Goal: Task Accomplishment & Management: Complete application form

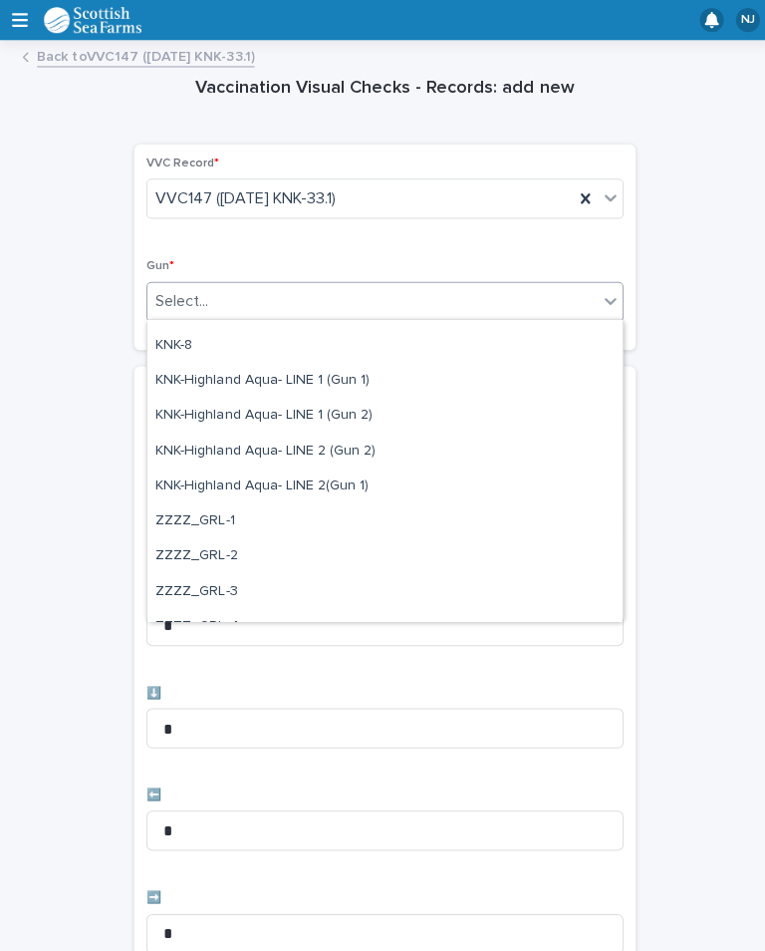
scroll to position [605, 0]
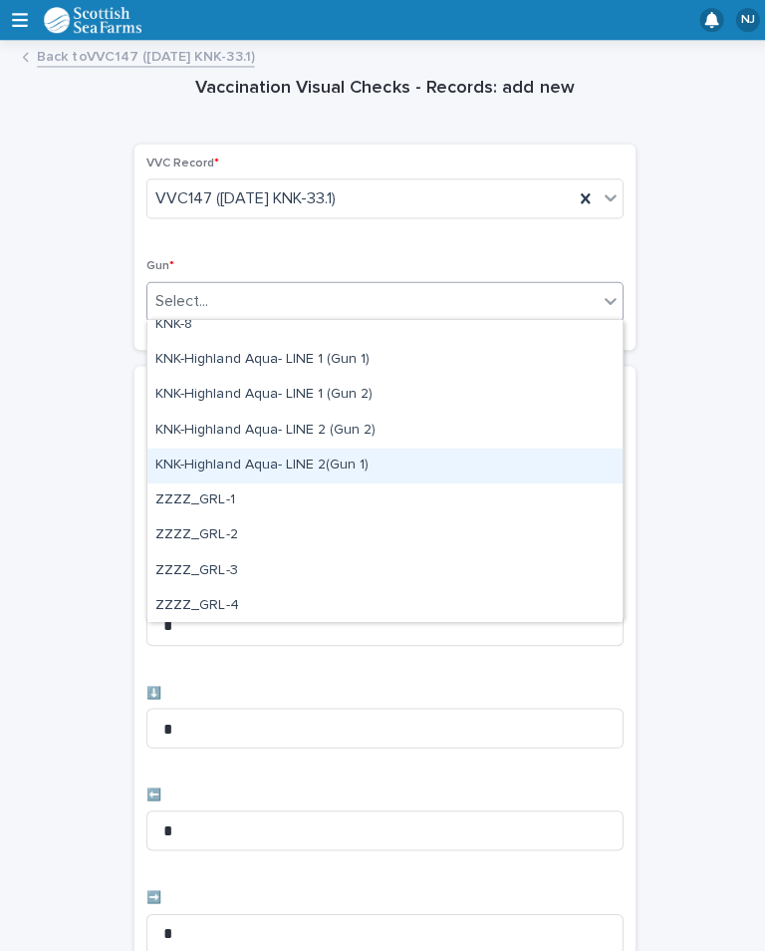
click at [353, 464] on div "KNK-Highland Aqua- LINE 2(Gun 1)" at bounding box center [382, 462] width 472 height 35
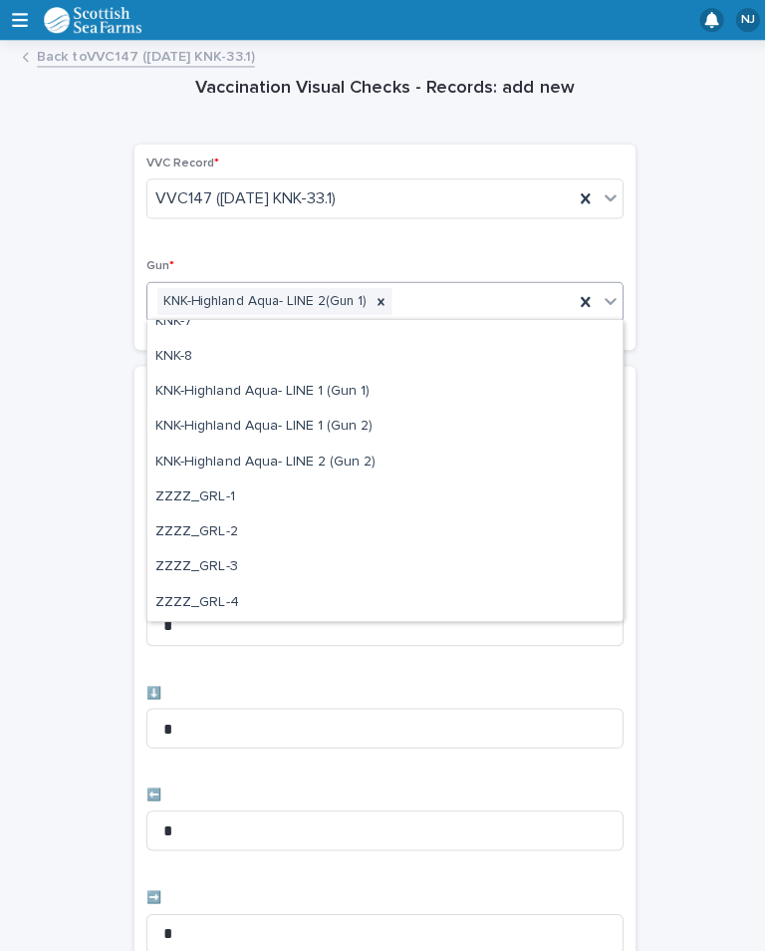
scroll to position [573, 0]
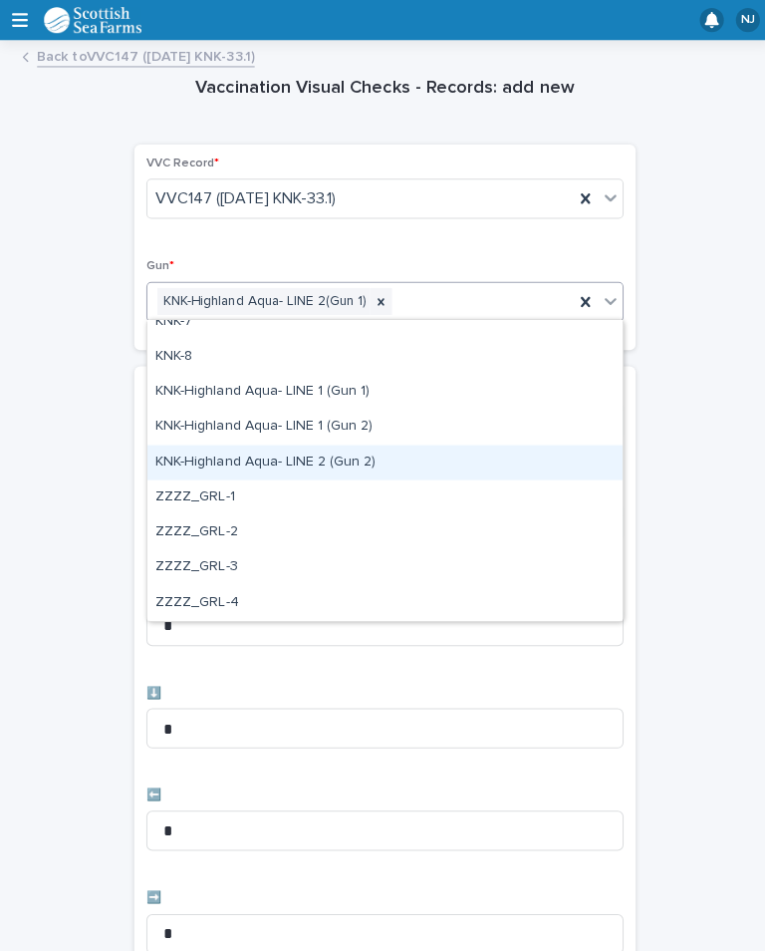
click at [391, 461] on div "KNK-Highland Aqua- LINE 2 (Gun 2)" at bounding box center [382, 459] width 472 height 35
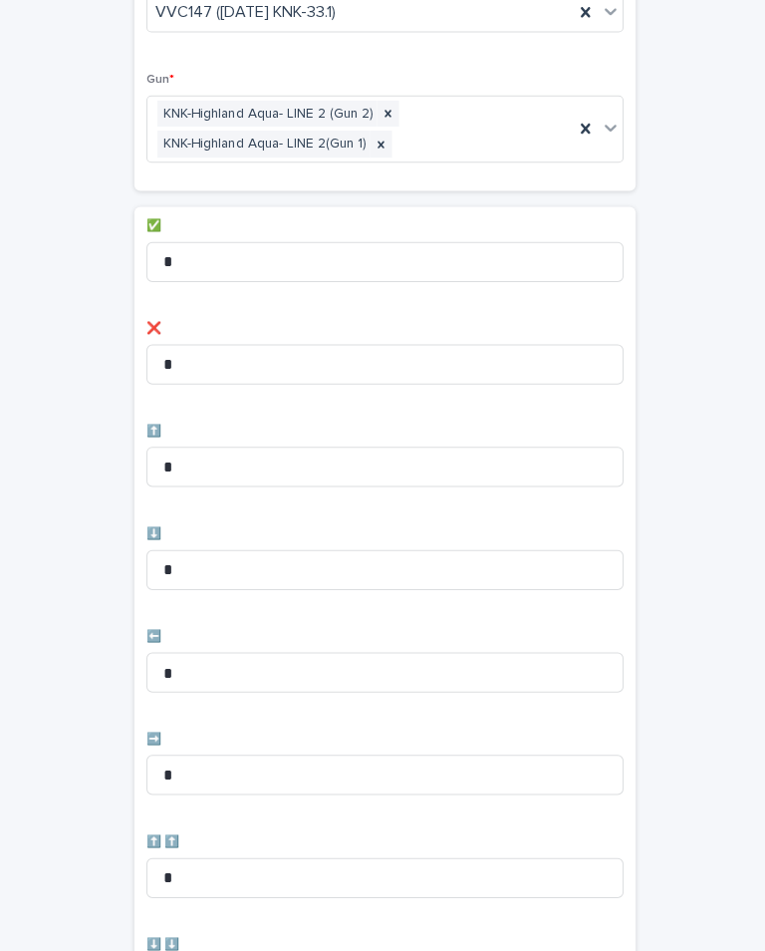
scroll to position [197, 0]
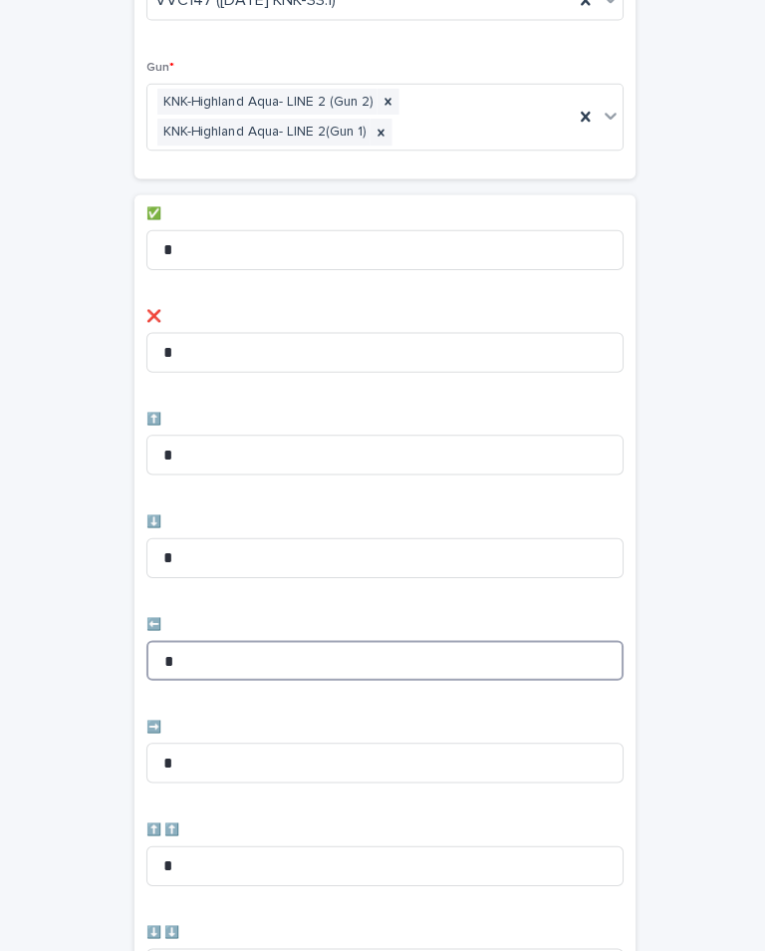
click at [261, 653] on input "*" at bounding box center [382, 656] width 474 height 40
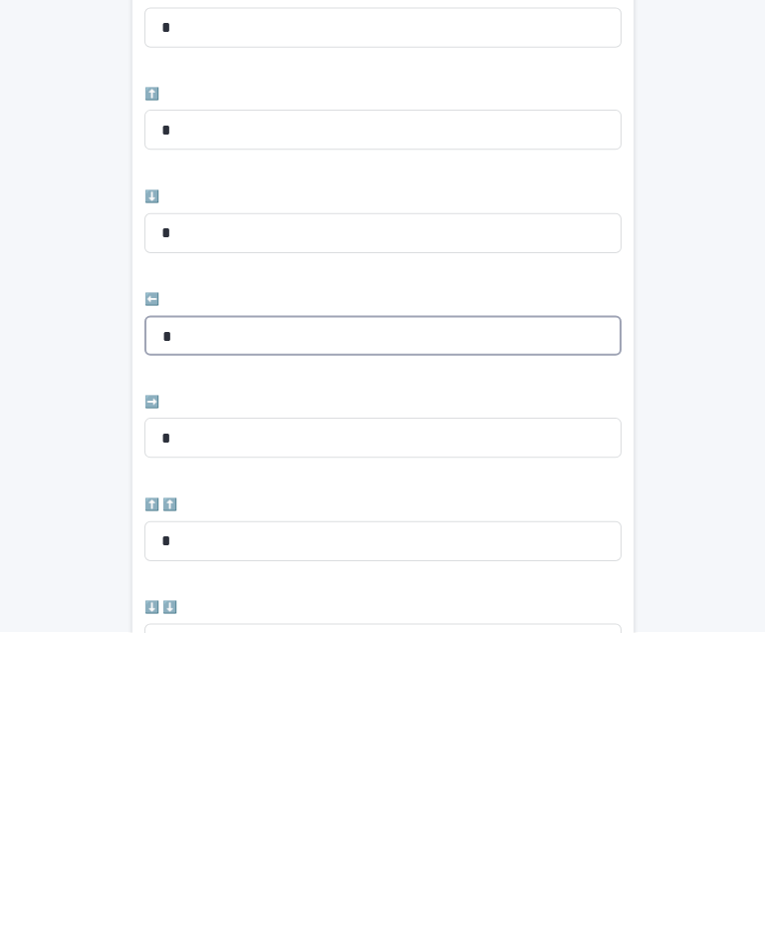
type input "*"
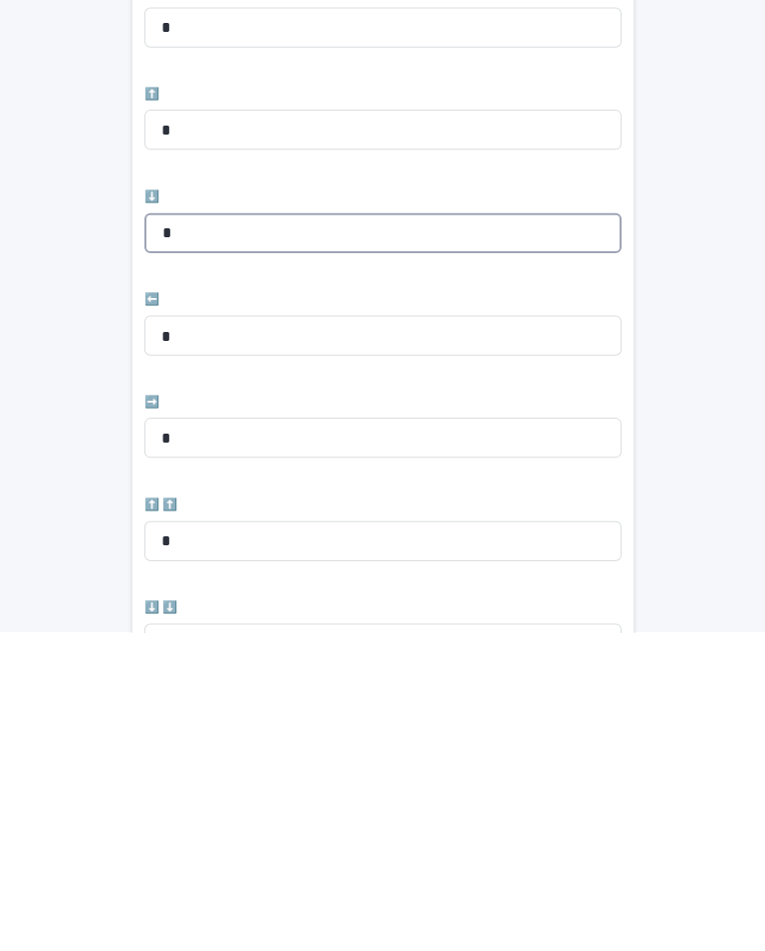
click at [216, 534] on input "*" at bounding box center [382, 554] width 474 height 40
type input "*"
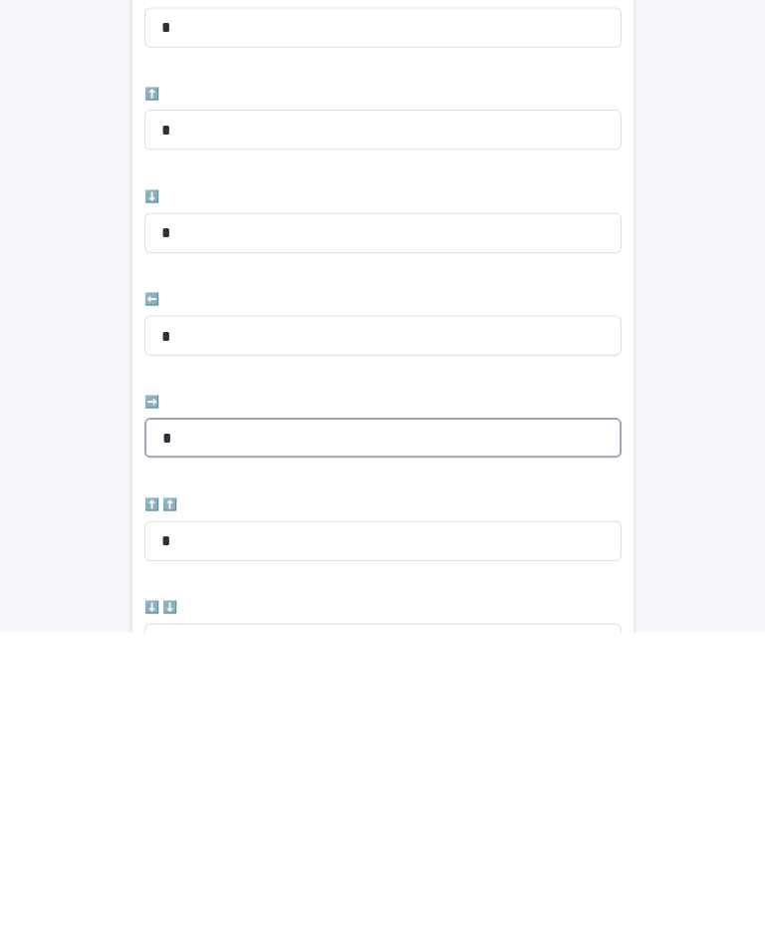
click at [227, 737] on input "*" at bounding box center [382, 757] width 474 height 40
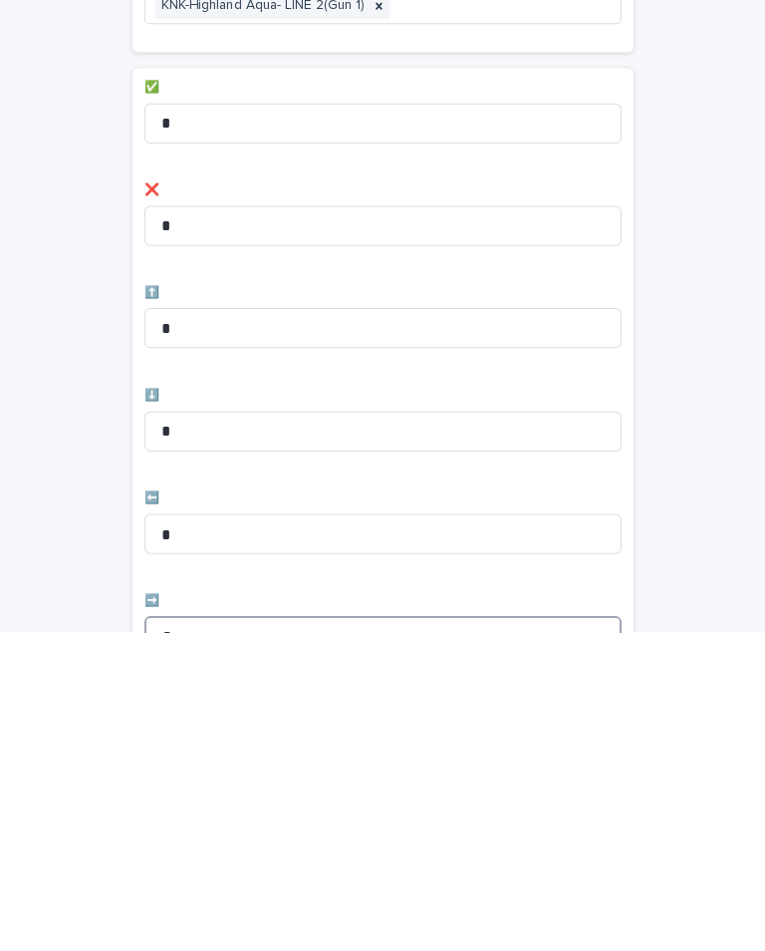
scroll to position [0, 0]
type input "*"
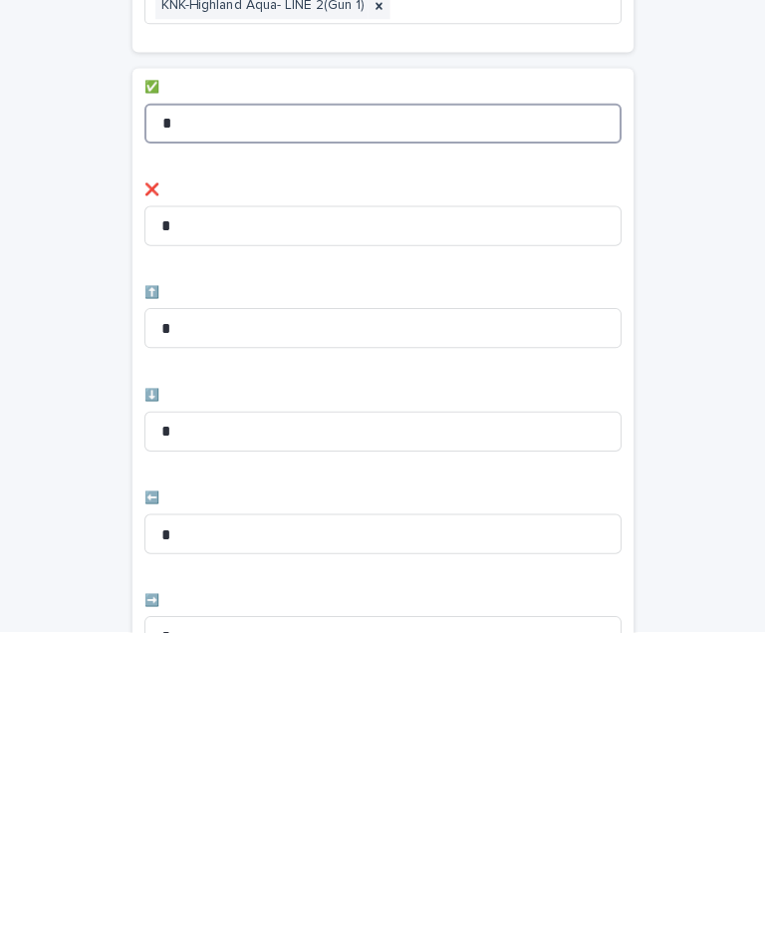
click at [248, 426] on input "*" at bounding box center [382, 446] width 474 height 40
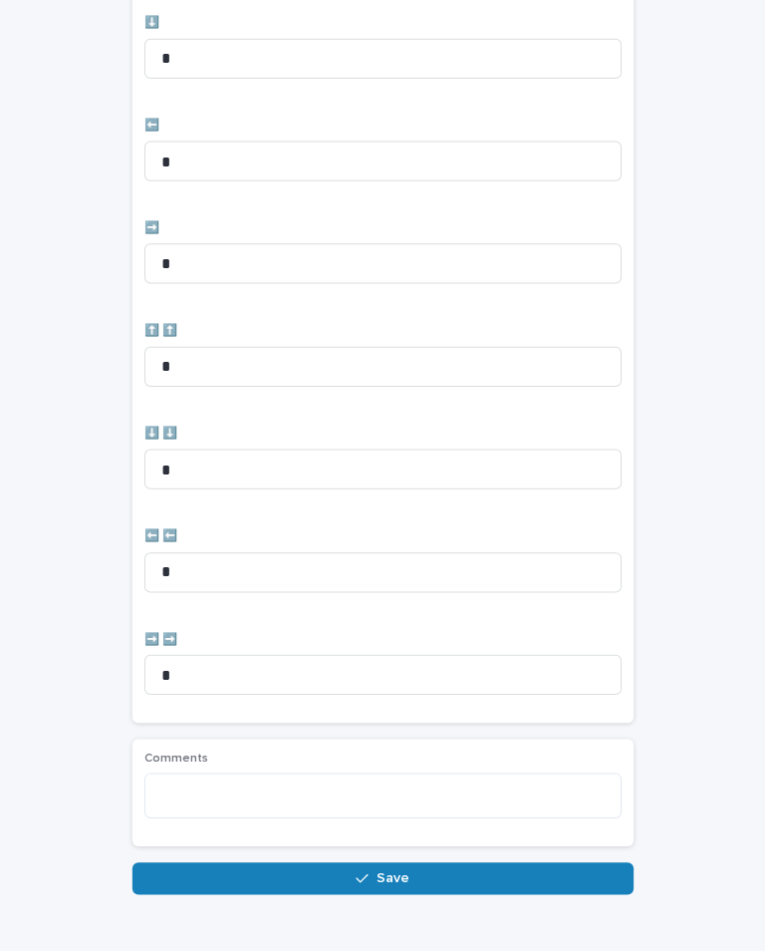
scroll to position [692, 0]
type input "**"
click at [395, 867] on span "Save" at bounding box center [393, 874] width 33 height 14
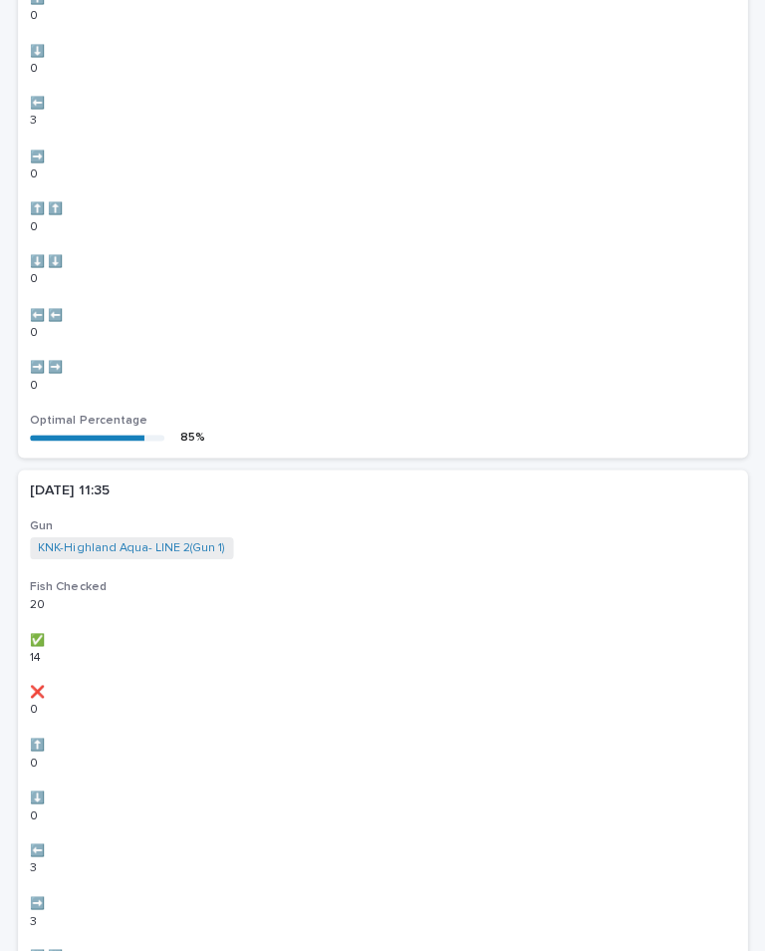
scroll to position [0, 0]
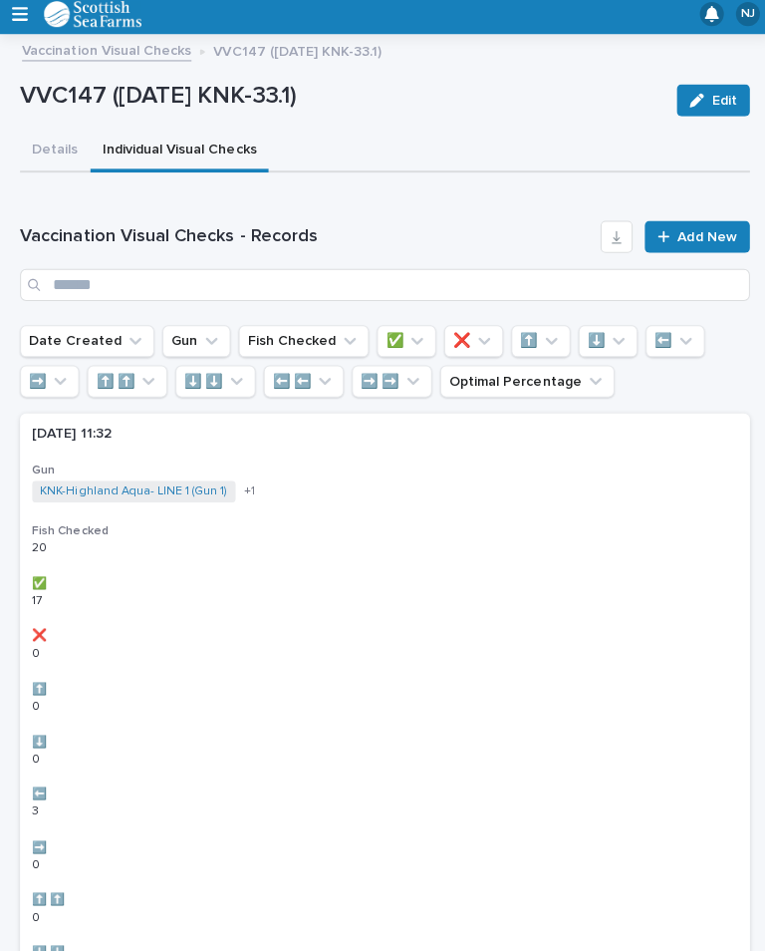
click at [704, 234] on span "Add New" at bounding box center [703, 241] width 59 height 14
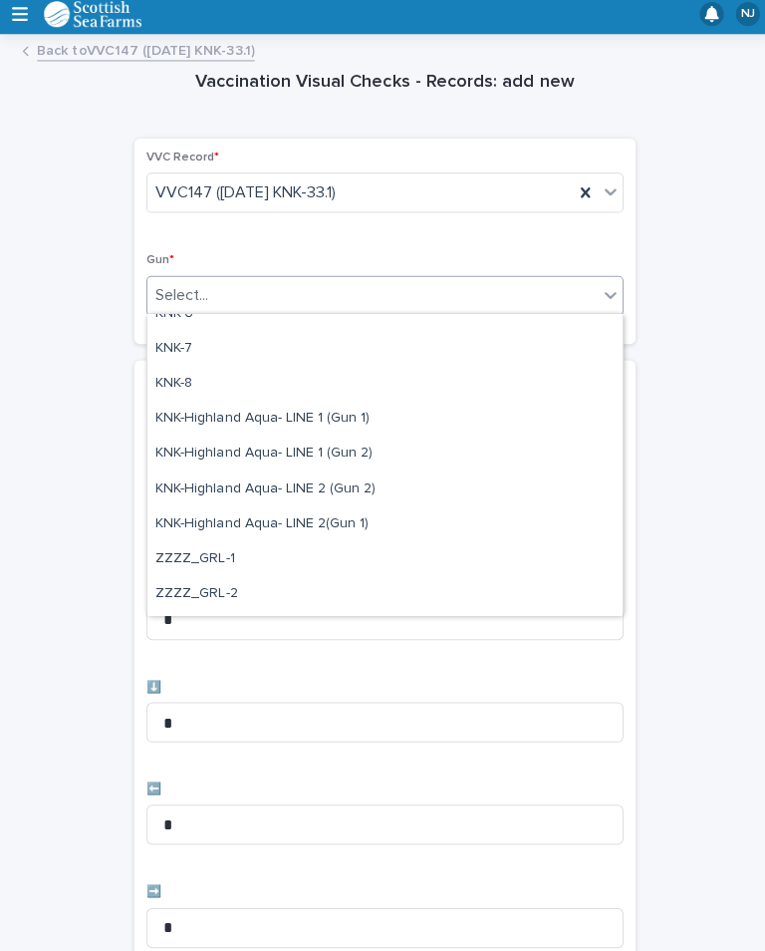
scroll to position [594, 0]
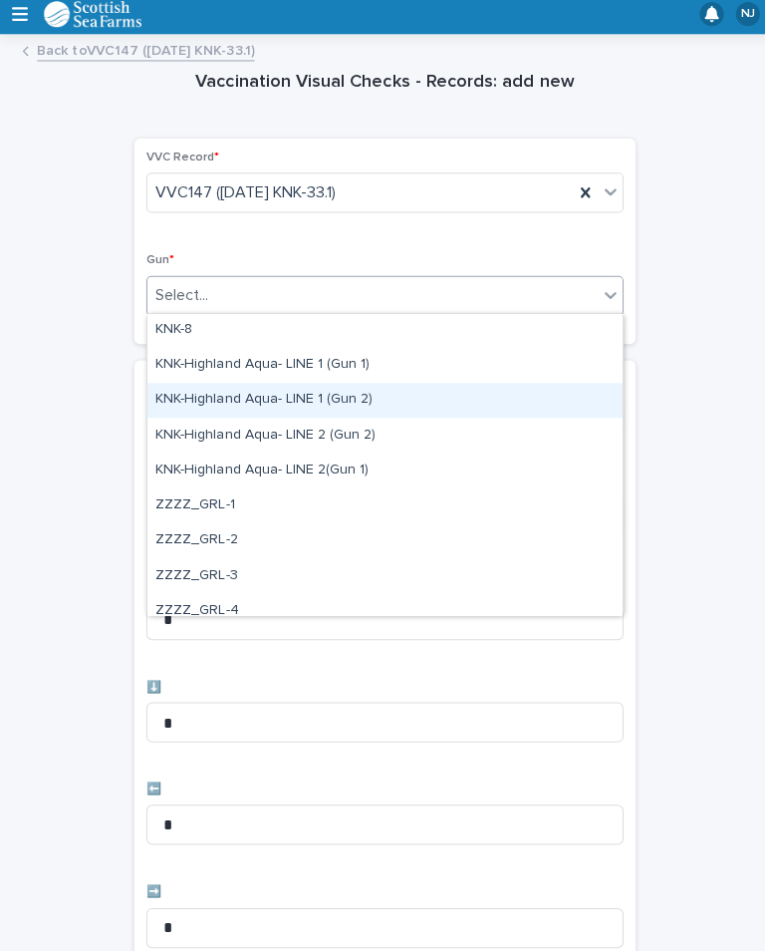
click at [338, 391] on div "KNK-Highland Aqua- LINE 1 (Gun 2)" at bounding box center [382, 404] width 472 height 35
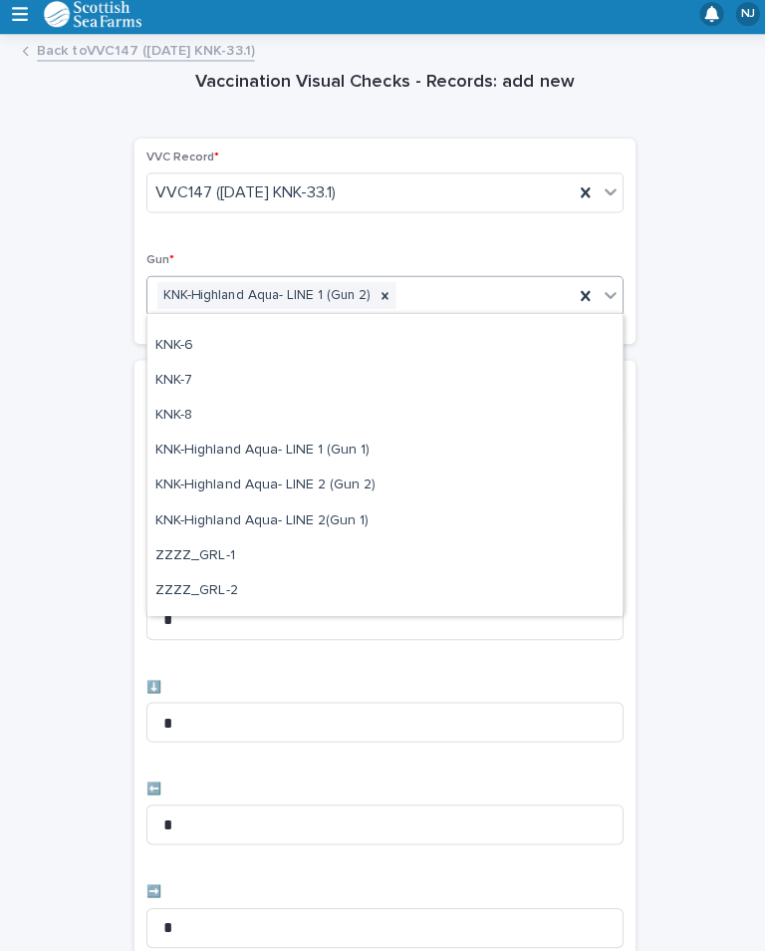
scroll to position [533, 0]
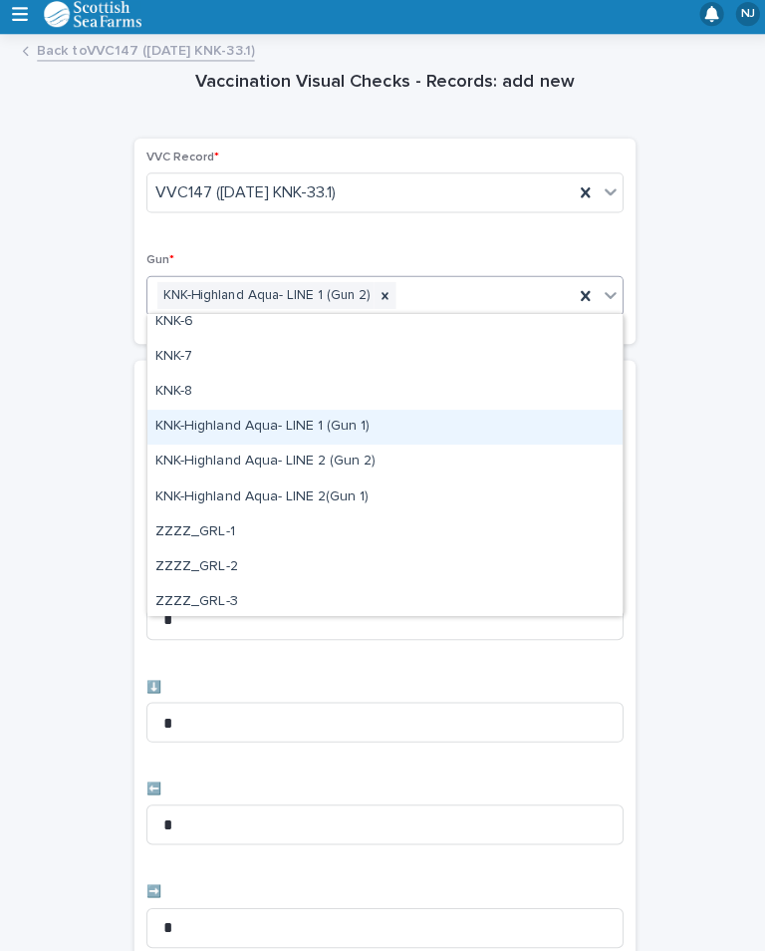
click at [357, 413] on div "KNK-Highland Aqua- LINE 1 (Gun 1)" at bounding box center [382, 430] width 472 height 35
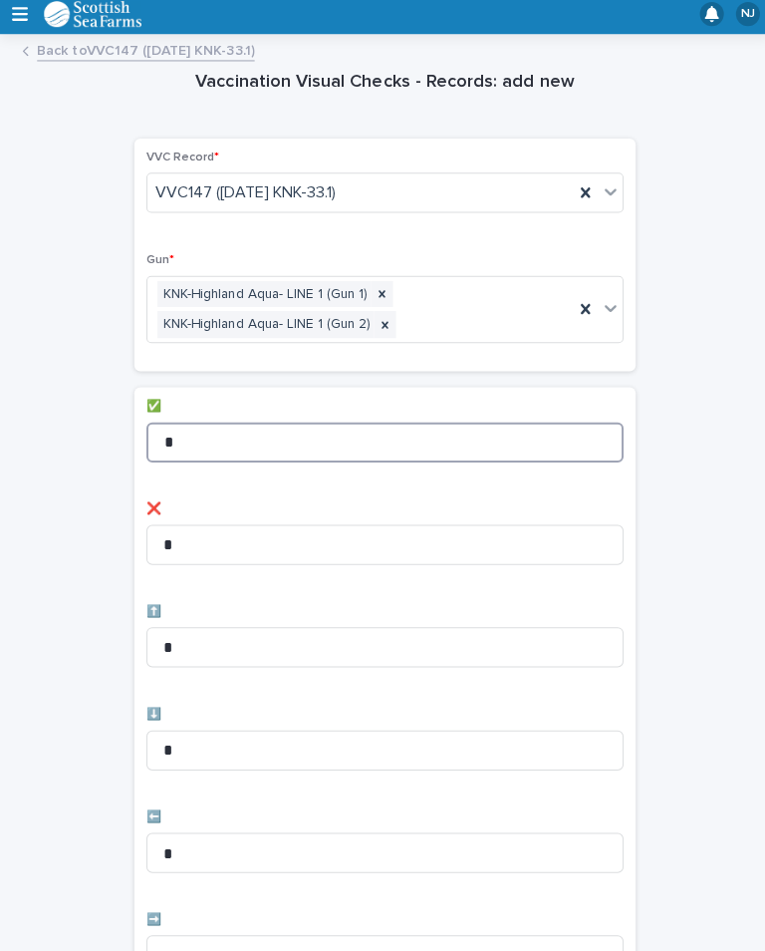
click at [314, 443] on input "*" at bounding box center [382, 446] width 474 height 40
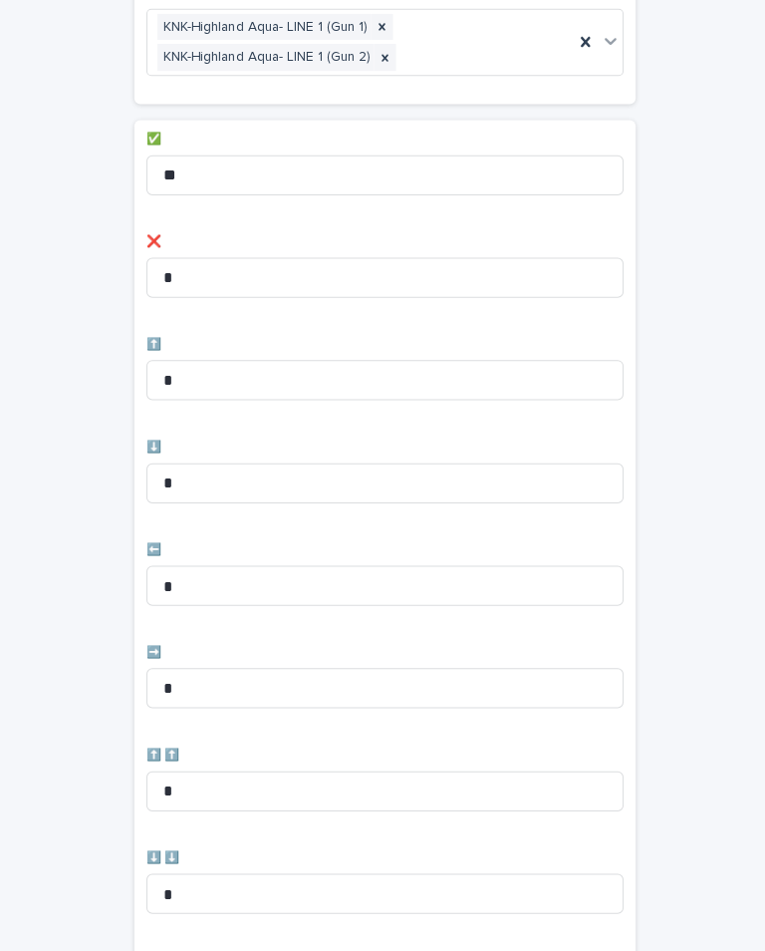
scroll to position [282, 0]
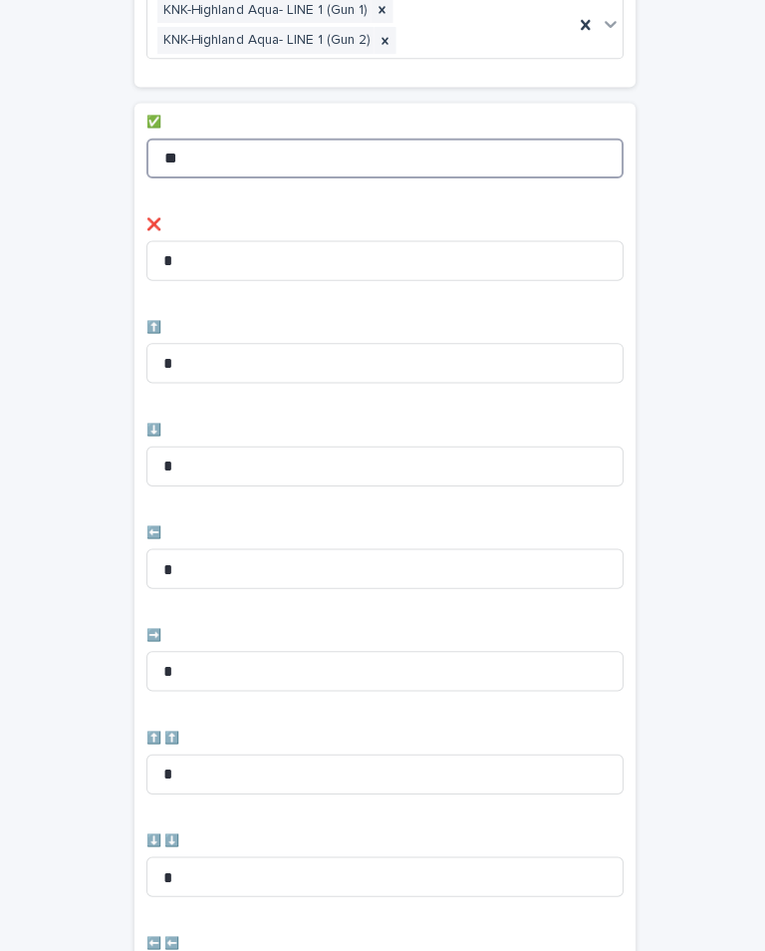
type input "**"
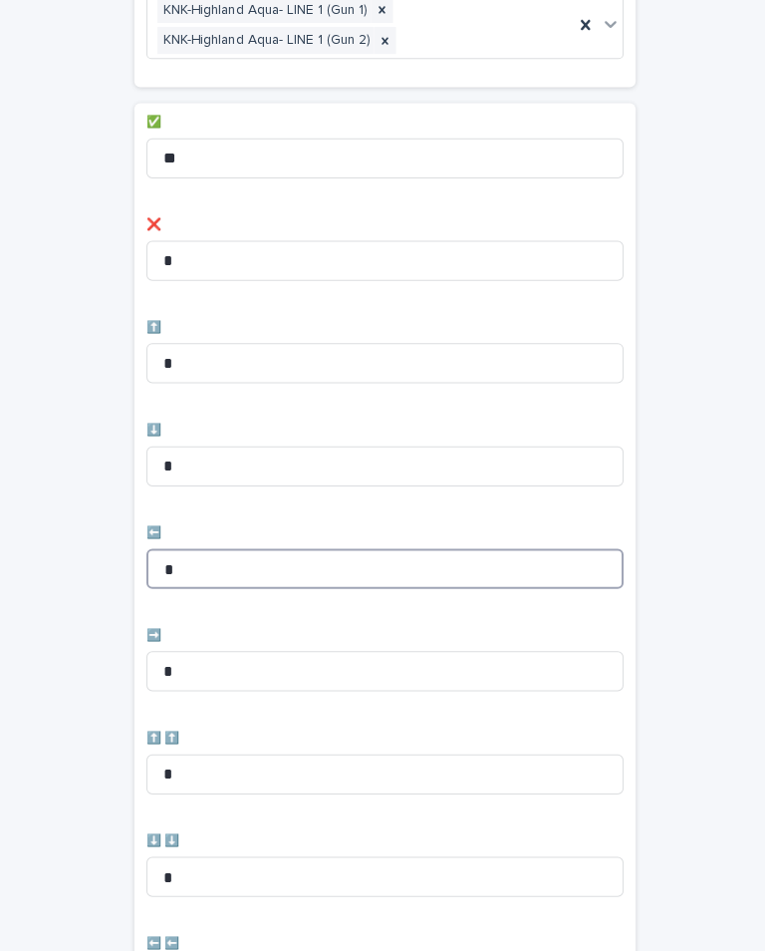
click at [245, 552] on input "*" at bounding box center [382, 571] width 474 height 40
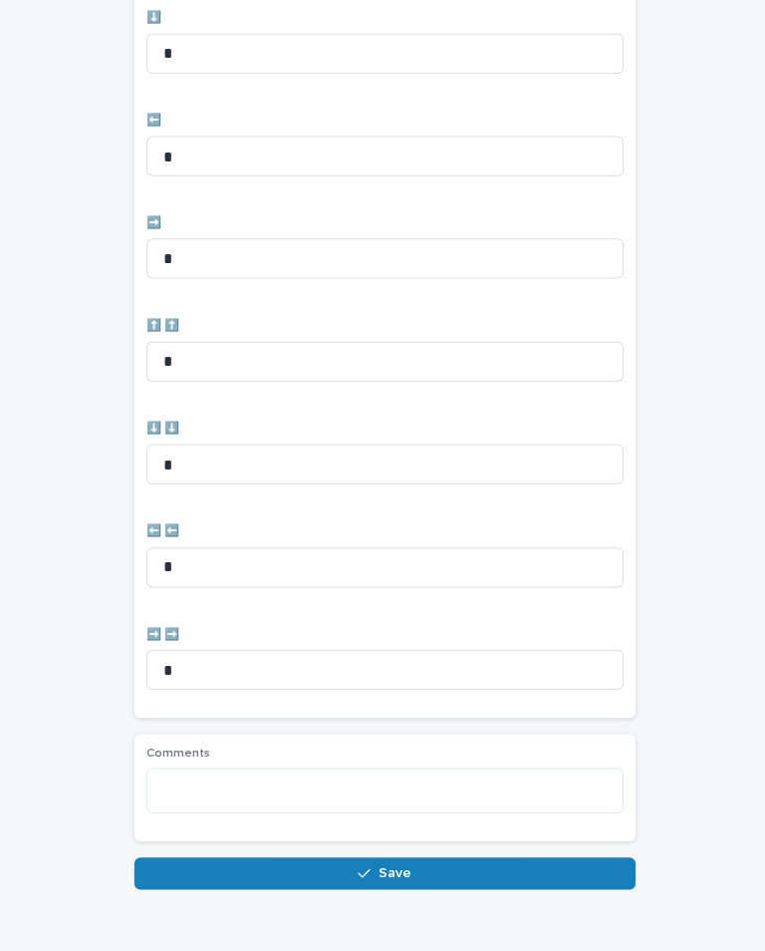
scroll to position [692, 0]
type input "*"
click at [437, 858] on button "Save" at bounding box center [383, 874] width 498 height 32
